Goal: Check status: Check status

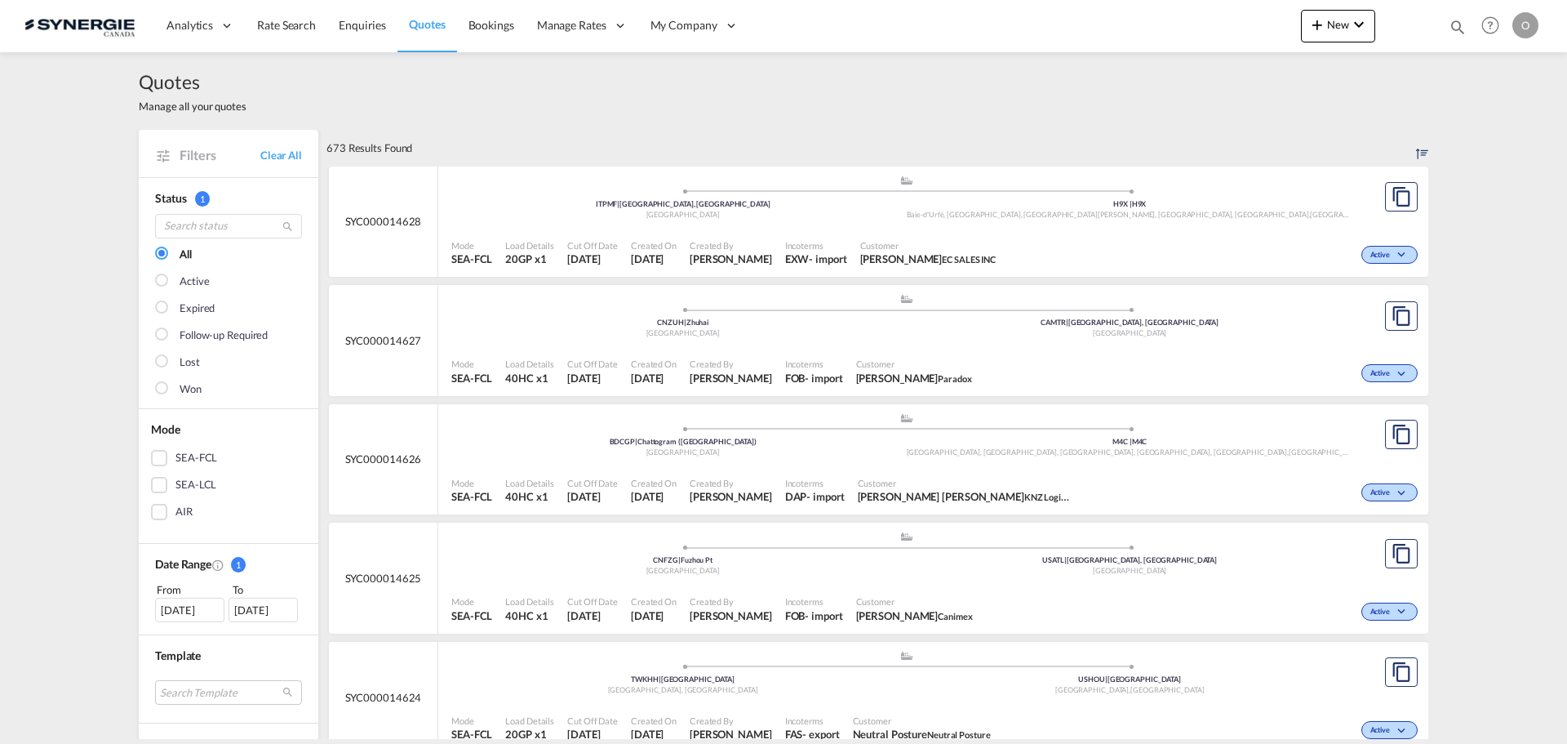
click at [1451, 23] on md-icon "icon-magnify" at bounding box center [1458, 27] width 18 height 18
click at [1171, 25] on select "Bookings Quotes Enquiries" at bounding box center [1198, 26] width 78 height 29
select select "Quotes"
click at [1159, 12] on select "Bookings Quotes Enquiries" at bounding box center [1198, 26] width 78 height 29
paste input "SYC000013826"
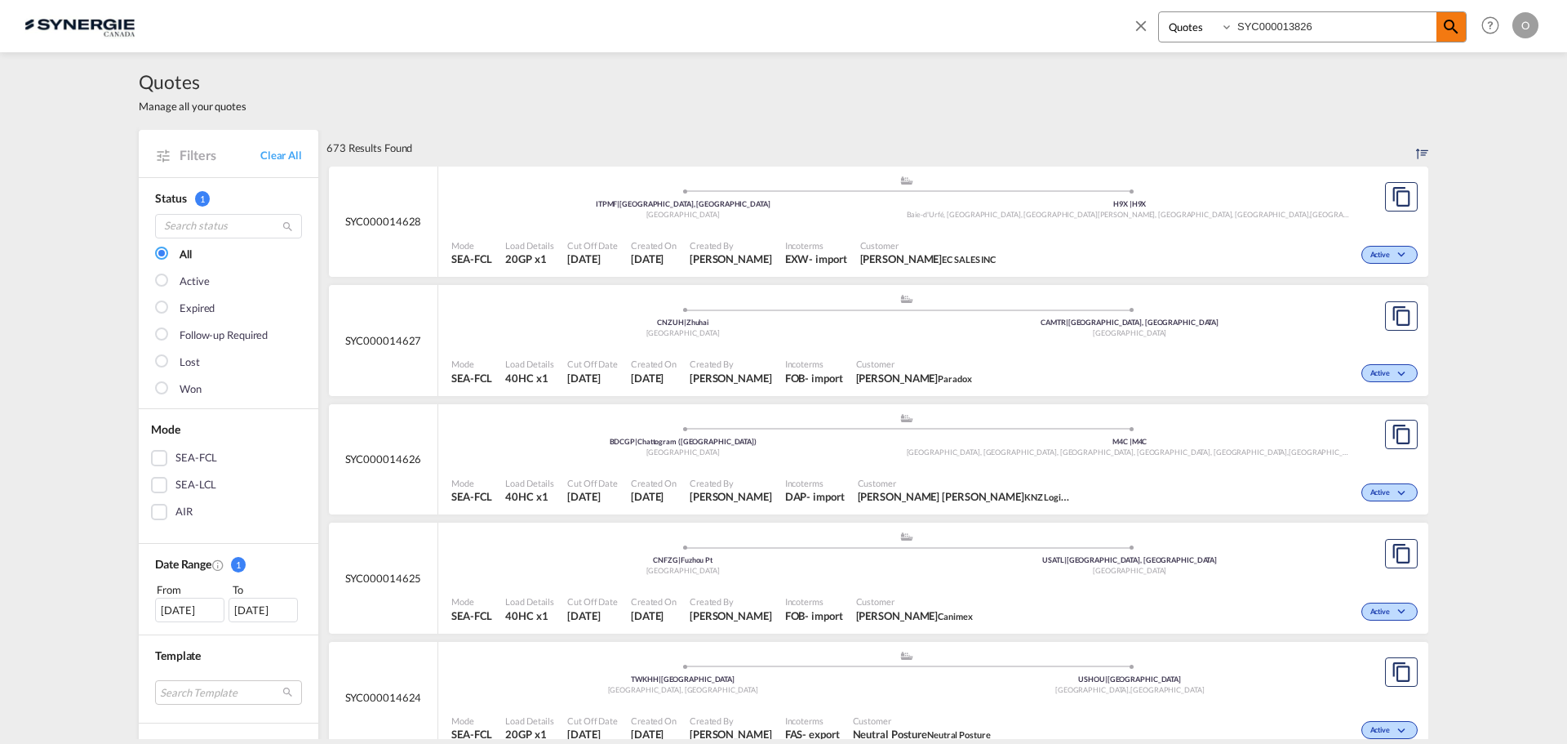
type input "SYC000013826"
click at [1459, 28] on md-icon "icon-magnify" at bounding box center [1452, 27] width 20 height 20
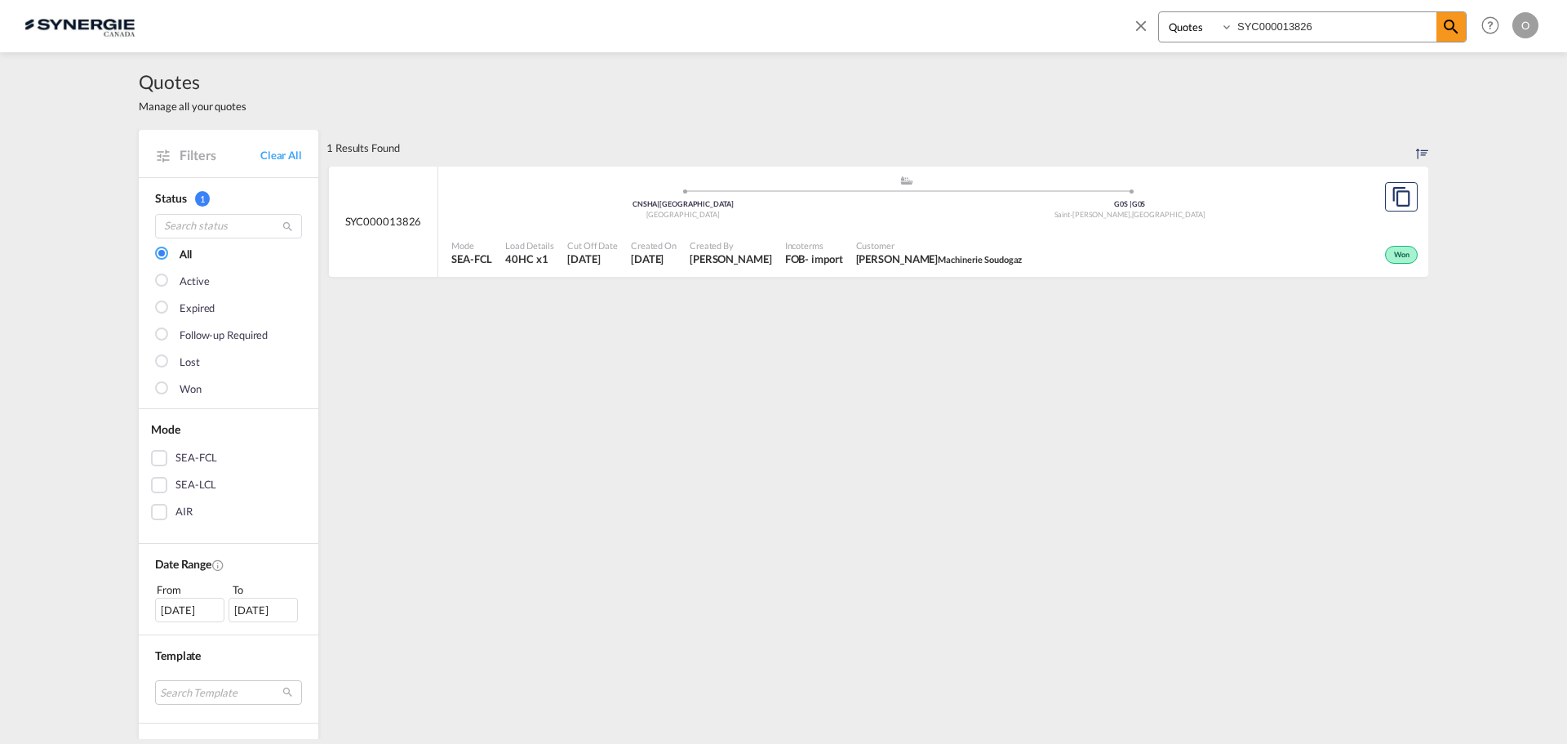
click at [707, 239] on span "Created By" at bounding box center [731, 245] width 82 height 12
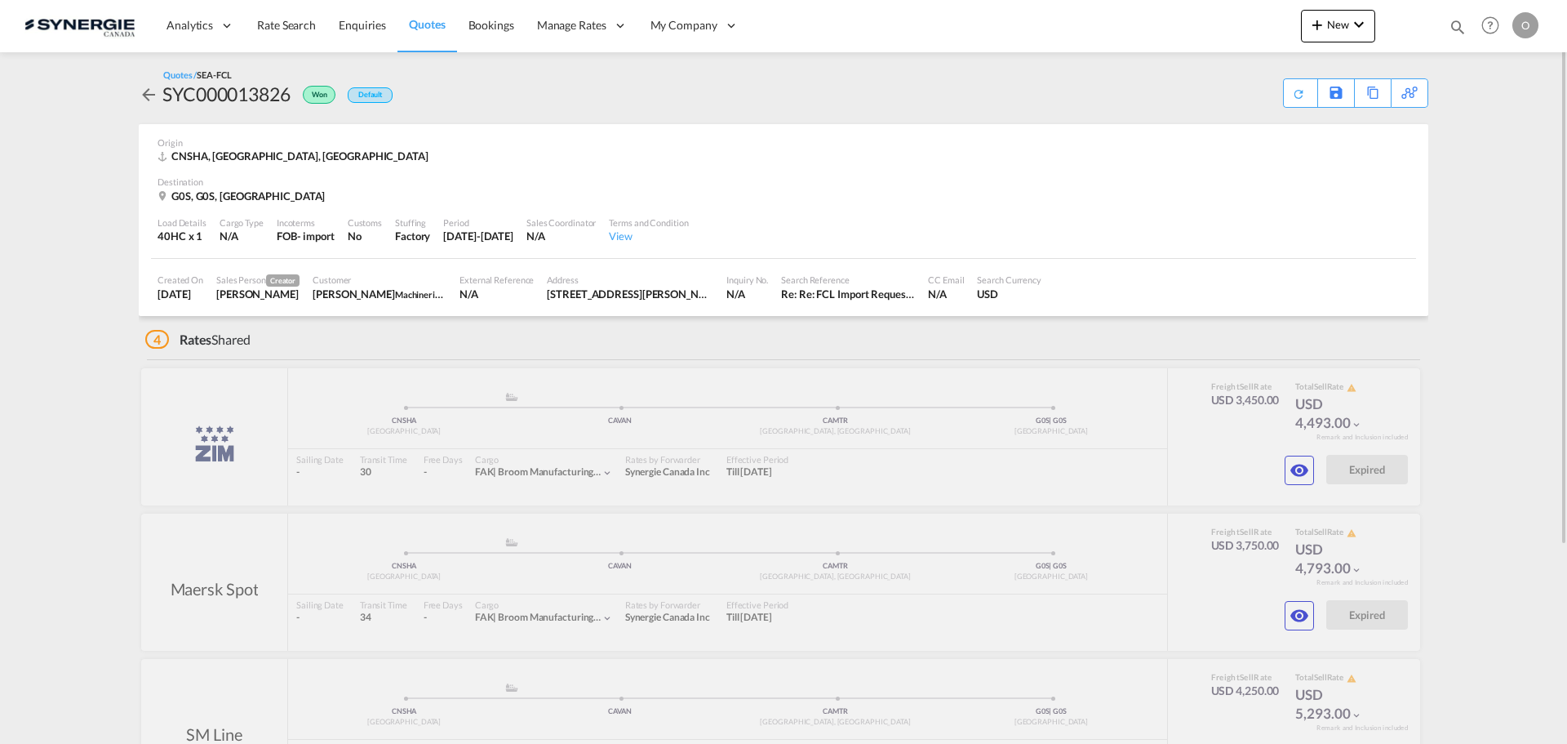
scroll to position [271, 0]
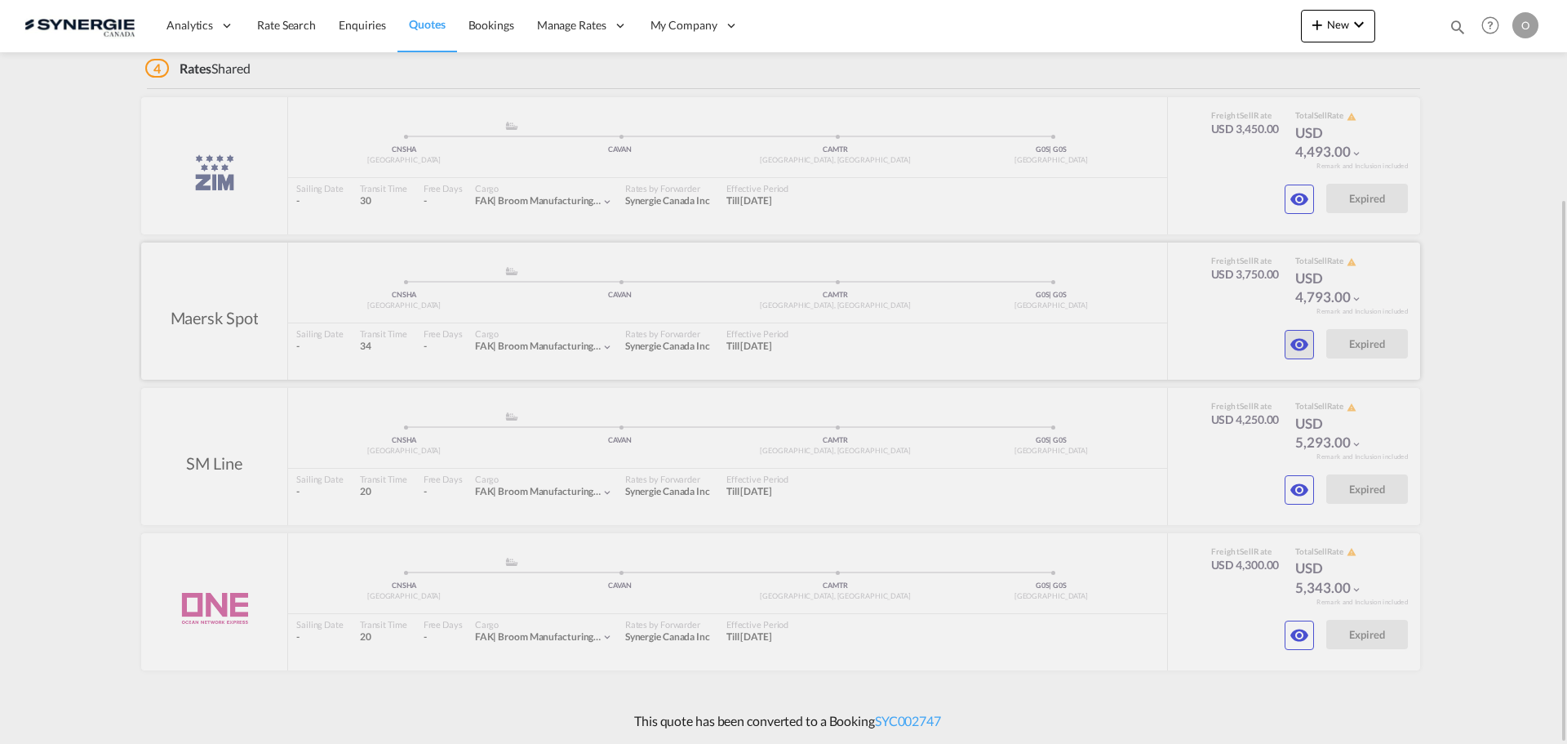
click at [1300, 343] on md-icon "icon-eye" at bounding box center [1300, 345] width 20 height 20
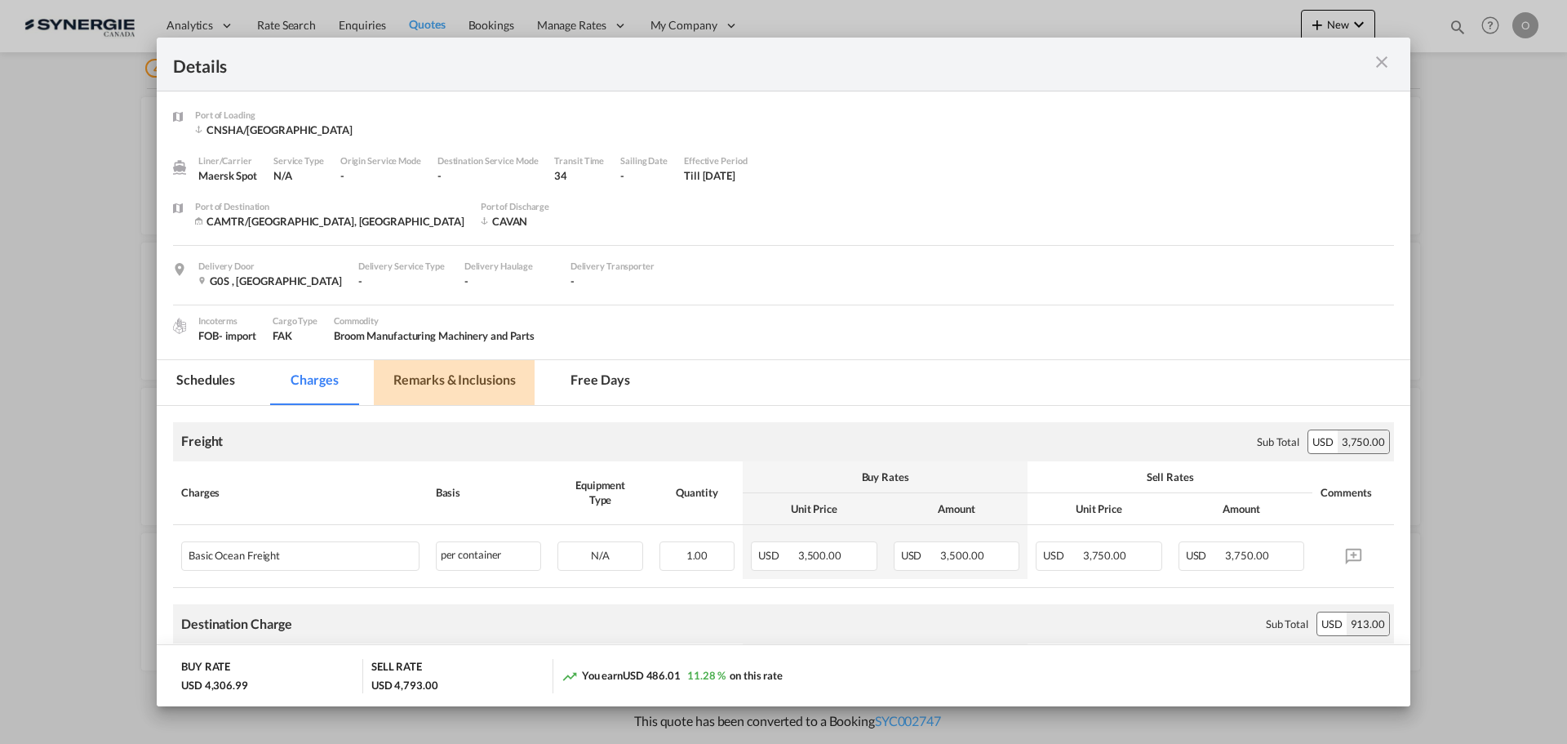
click at [502, 377] on md-tab-item "Remarks & Inclusions" at bounding box center [454, 382] width 161 height 45
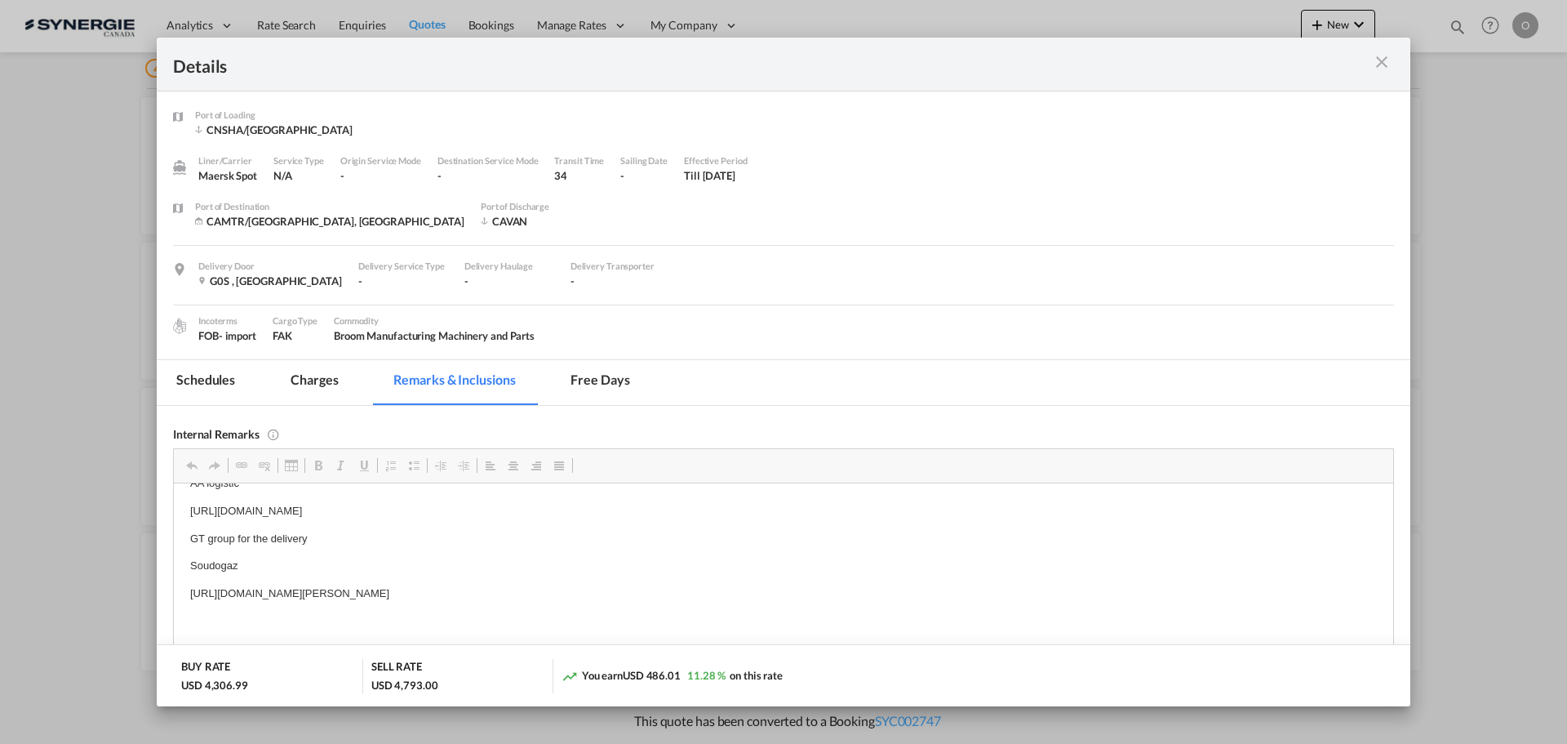
scroll to position [8, 0]
drag, startPoint x: 624, startPoint y: 593, endPoint x: 598, endPoint y: 587, distance: 26.9
click at [620, 611] on p "https://app.frontapp.com/open/msg_1gvayxhr?key=cJ-ERhAN-1UMxJ7DuR6VOdFSayfli12M" at bounding box center [783, 609] width 1187 height 17
drag, startPoint x: 627, startPoint y: 611, endPoint x: 184, endPoint y: 595, distance: 442.7
click at [184, 595] on html "AA logistic https://app.frontapp.com/open/msg_1gvnsfwv?key=9CmZgYuAHBGAAfFaMdnM…" at bounding box center [784, 568] width 1220 height 188
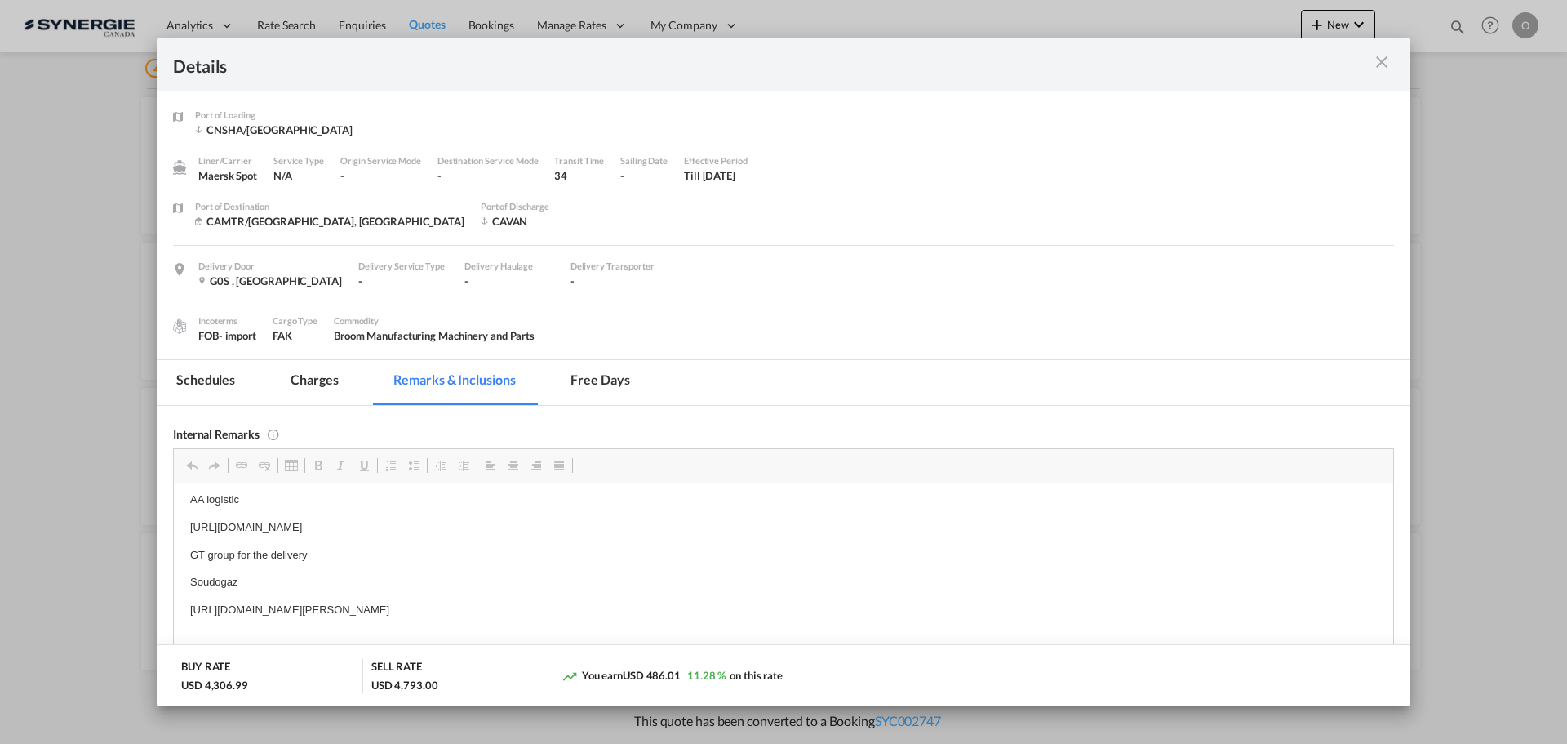
copy p "https://app.frontapp.com/open/msg_1gvayxhr?key=cJ-ERhAN-1UMxJ7DuR6VOdFSayfli12M"
click at [1380, 64] on md-icon "icon-close m-3 fg-AAA8AD cursor" at bounding box center [1382, 62] width 20 height 20
